Goal: Task Accomplishment & Management: Manage account settings

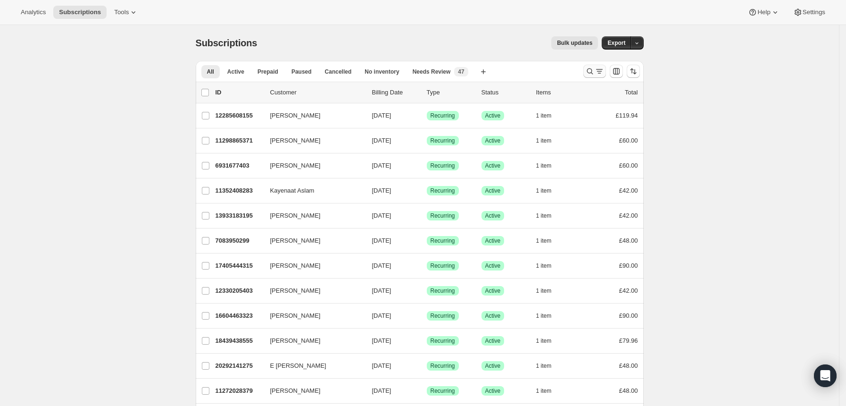
click at [594, 71] on icon "Search and filter results" at bounding box center [589, 70] width 9 height 9
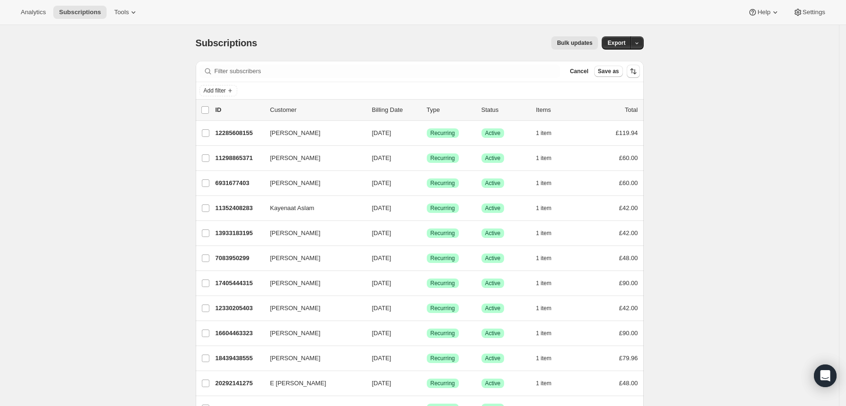
click at [502, 79] on div "Filter subscribers Cancel Save as" at bounding box center [420, 71] width 448 height 21
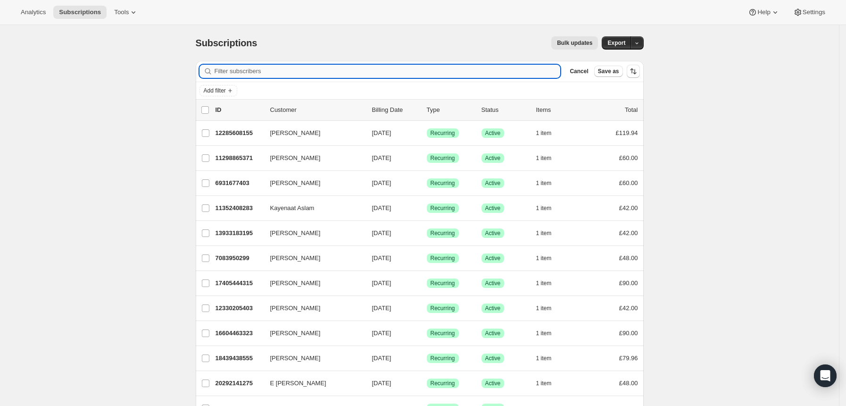
click at [497, 75] on input "Filter subscribers" at bounding box center [388, 71] width 346 height 13
paste input "[EMAIL_ADDRESS][DOMAIN_NAME]"
type input "[EMAIL_ADDRESS][DOMAIN_NAME]"
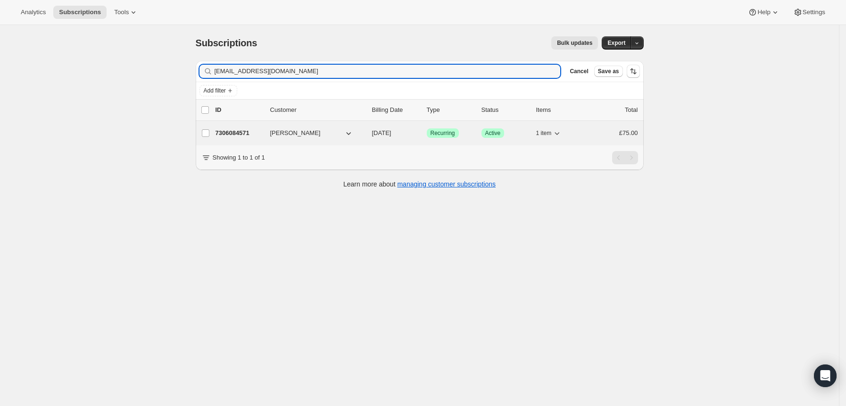
click at [474, 131] on div "Success Recurring" at bounding box center [450, 132] width 47 height 9
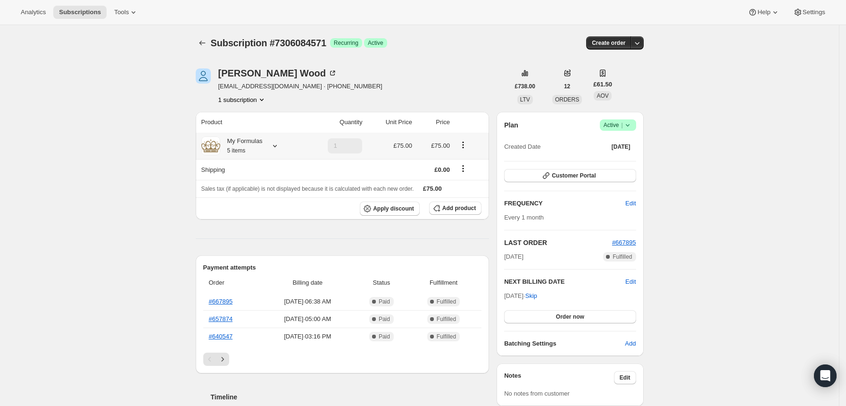
click at [276, 147] on icon at bounding box center [274, 145] width 9 height 9
click at [247, 202] on span "Edit box" at bounding box center [244, 204] width 22 height 8
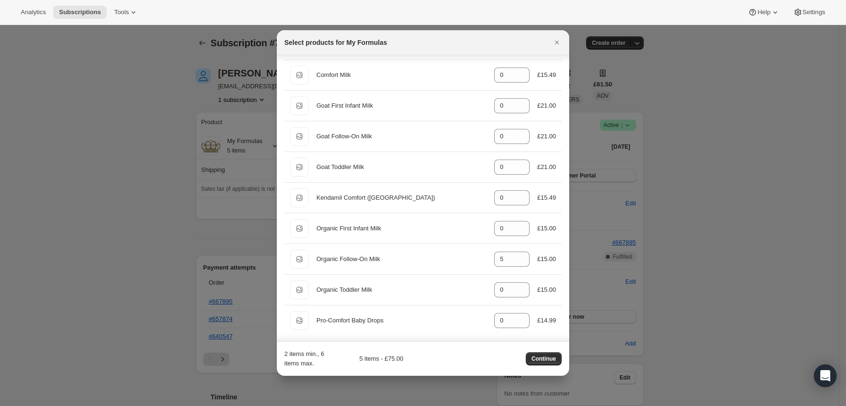
scroll to position [220, 0]
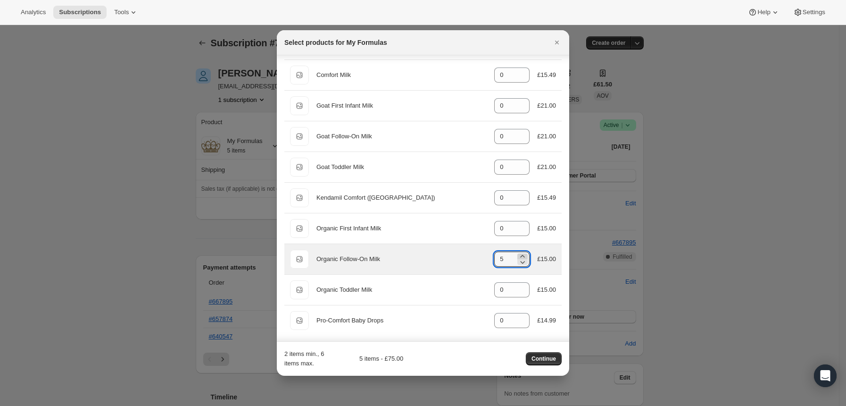
click at [518, 255] on icon ":re3:" at bounding box center [522, 255] width 9 height 9
type input "6"
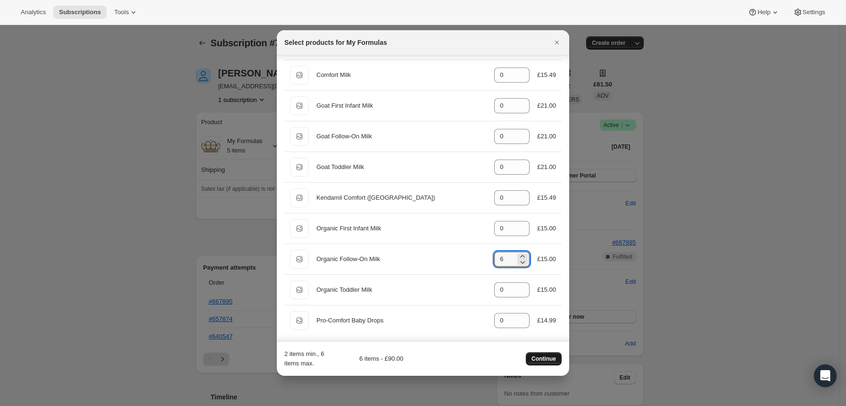
click at [543, 354] on button "Continue" at bounding box center [544, 358] width 36 height 13
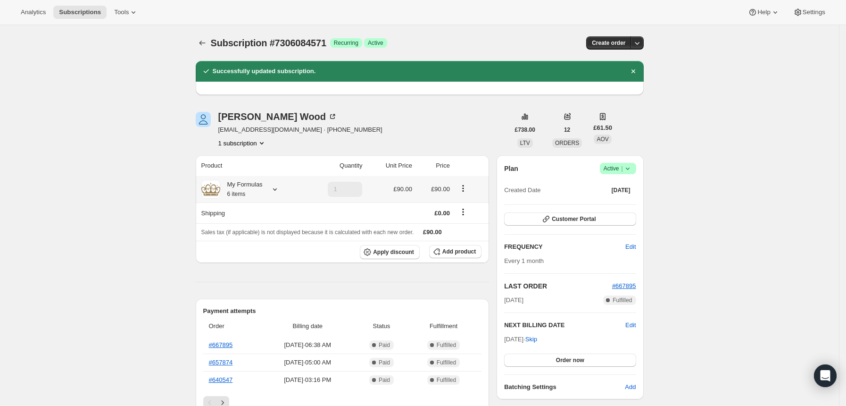
click at [278, 185] on icon at bounding box center [274, 188] width 9 height 9
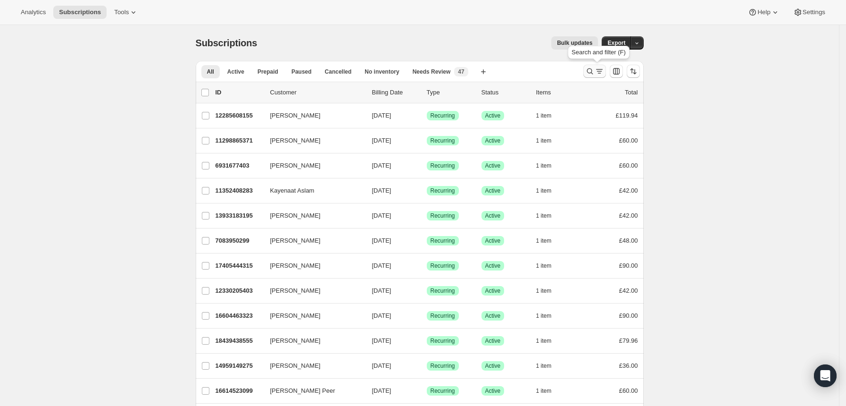
click at [591, 71] on icon "Search and filter results" at bounding box center [589, 70] width 9 height 9
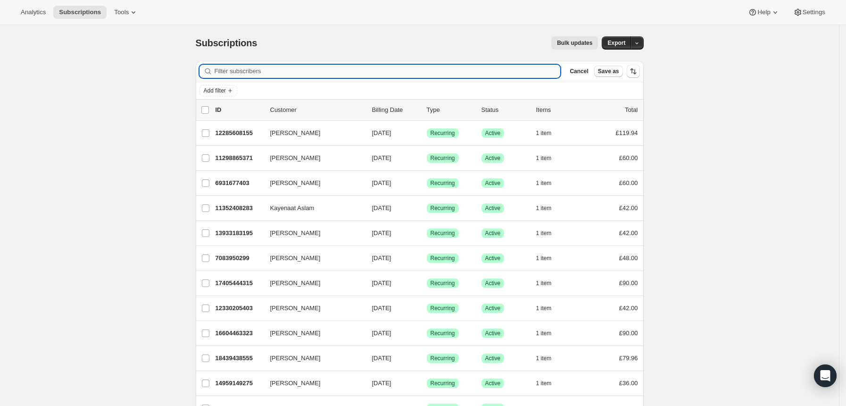
click at [458, 71] on input "Filter subscribers" at bounding box center [388, 71] width 346 height 13
type input "[EMAIL_ADDRESS][DOMAIN_NAME]"
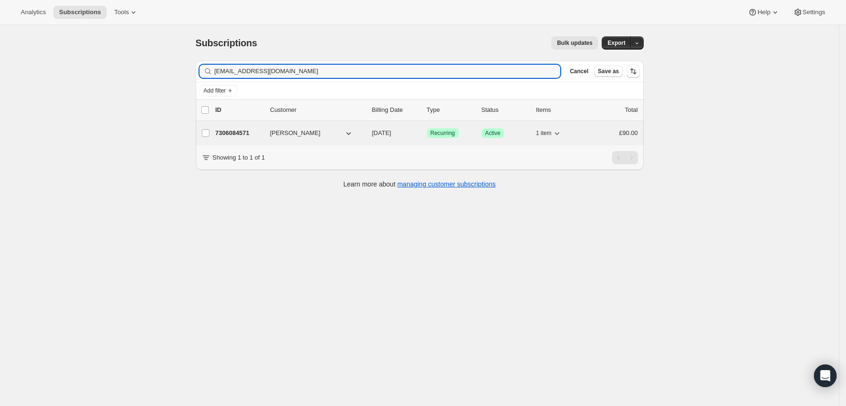
click at [473, 128] on div "7306084571 [PERSON_NAME] [DATE] Success Recurring Success Active 1 item £90.00" at bounding box center [427, 132] width 423 height 13
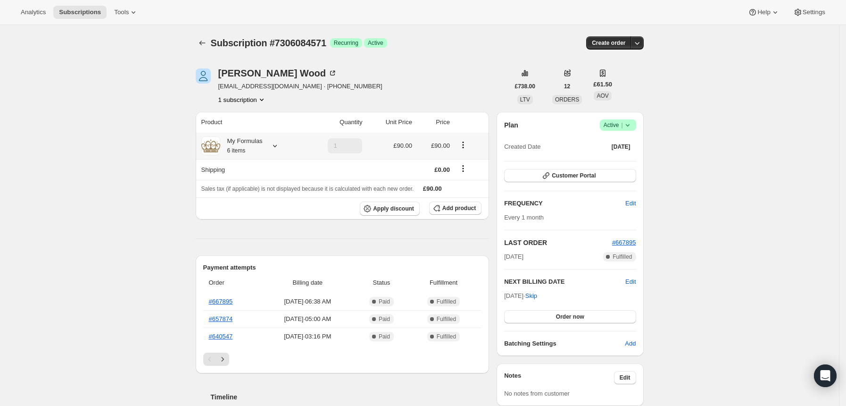
click at [277, 146] on icon at bounding box center [275, 146] width 4 height 2
